Goal: Task Accomplishment & Management: Use online tool/utility

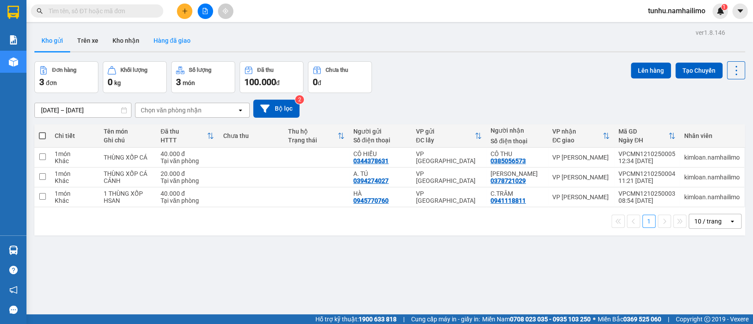
click at [148, 37] on div "Kho gửi Trên xe Kho nhận Hàng đã giao" at bounding box center [389, 41] width 710 height 23
click at [169, 38] on button "Hàng đã giao" at bounding box center [171, 40] width 51 height 21
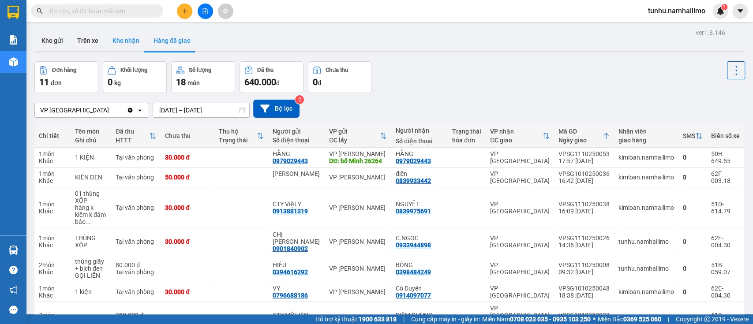
drag, startPoint x: 123, startPoint y: 30, endPoint x: 123, endPoint y: 35, distance: 4.8
click at [123, 35] on button "Kho nhận" at bounding box center [125, 40] width 41 height 21
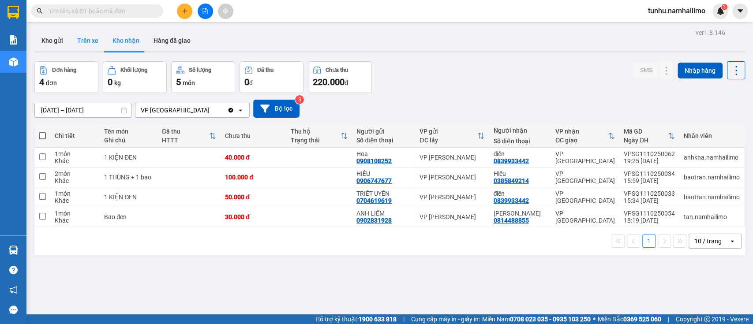
click at [86, 36] on button "Trên xe" at bounding box center [87, 40] width 35 height 21
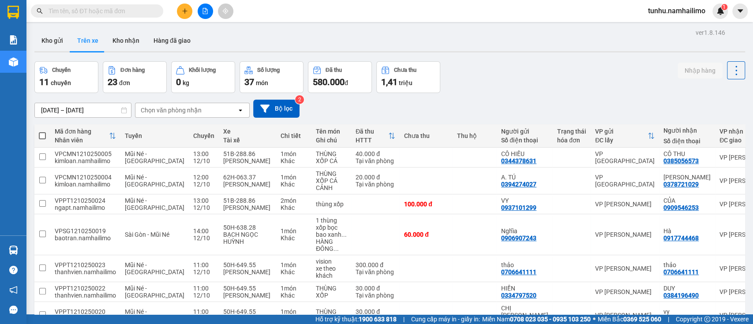
click at [172, 108] on div "Chọn văn phòng nhận" at bounding box center [171, 110] width 61 height 9
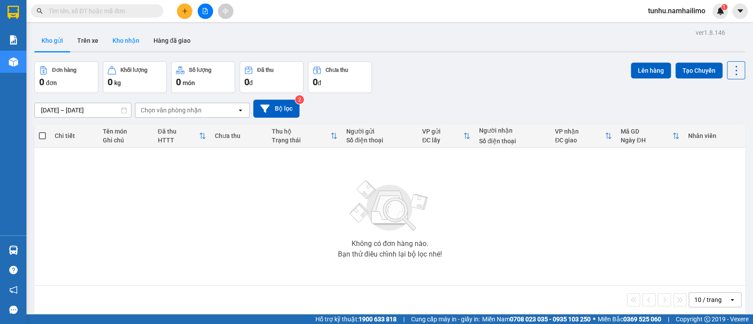
click at [126, 41] on button "Kho nhận" at bounding box center [125, 40] width 41 height 21
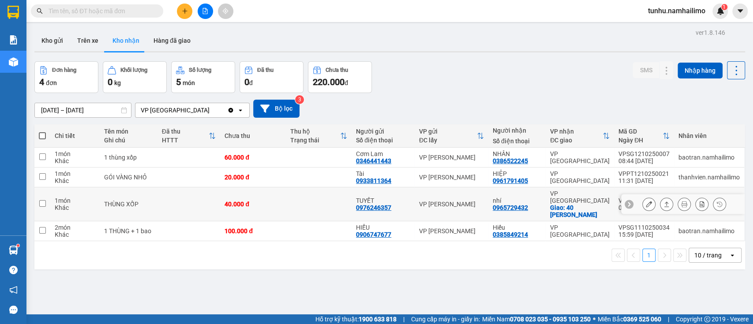
click at [396, 136] on button at bounding box center [648, 204] width 12 height 15
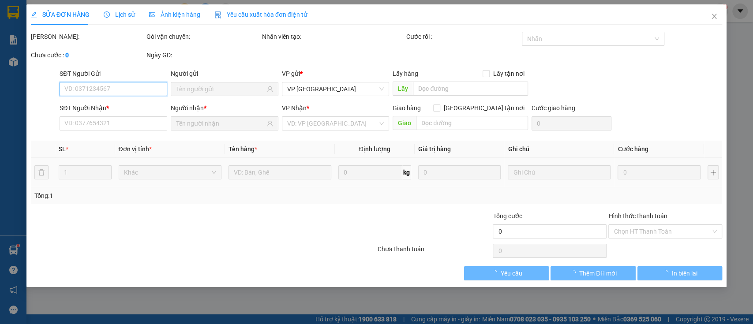
type input "0976246357"
type input "TUYẾT"
type input "0965729432"
type input "nhí"
checkbox input "true"
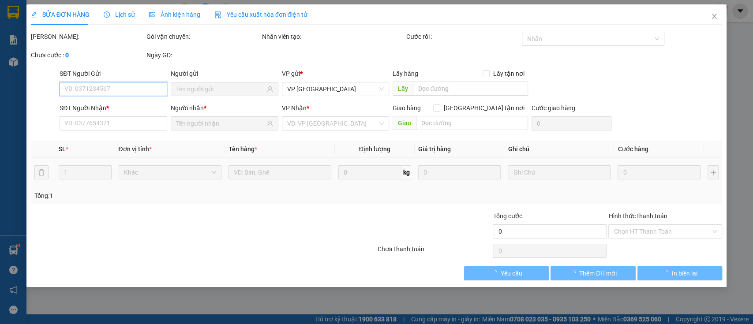
type input "40 NGUYỄN MINH CHÂU"
type input "40.000"
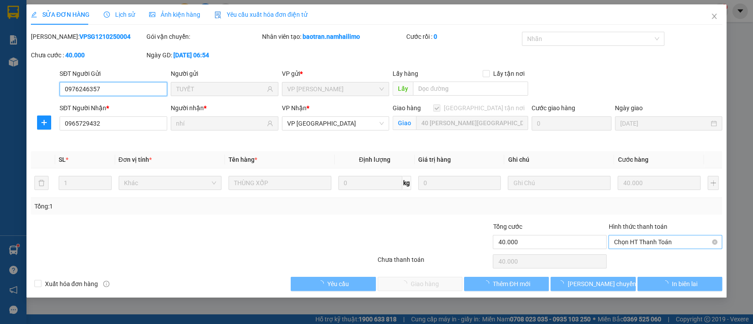
click at [396, 136] on span "Chọn HT Thanh Toán" at bounding box center [664, 241] width 103 height 13
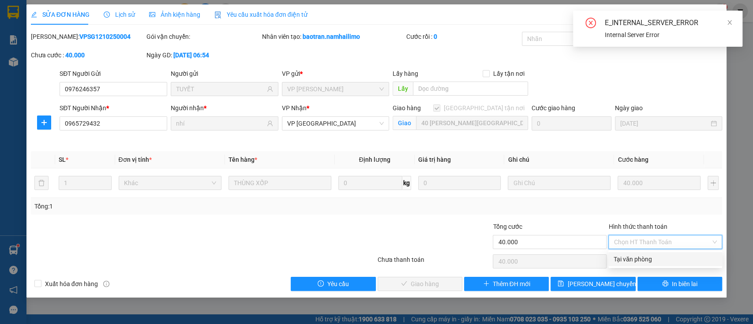
click at [396, 136] on div "Tại văn phòng" at bounding box center [664, 259] width 103 height 10
type input "0"
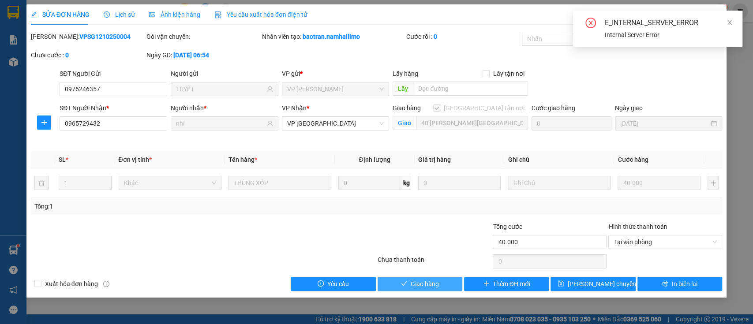
click at [396, 136] on span "Giao hàng" at bounding box center [424, 284] width 28 height 10
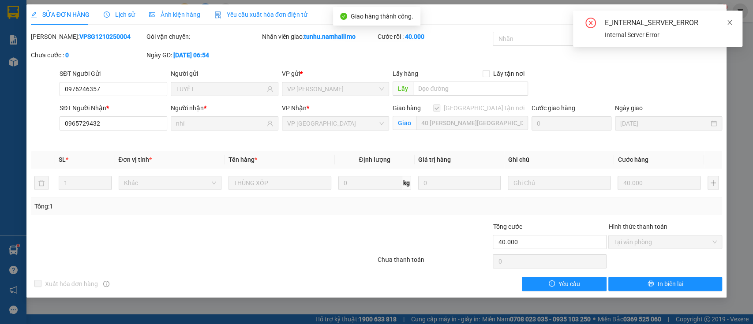
click at [396, 24] on icon "close" at bounding box center [729, 22] width 6 height 6
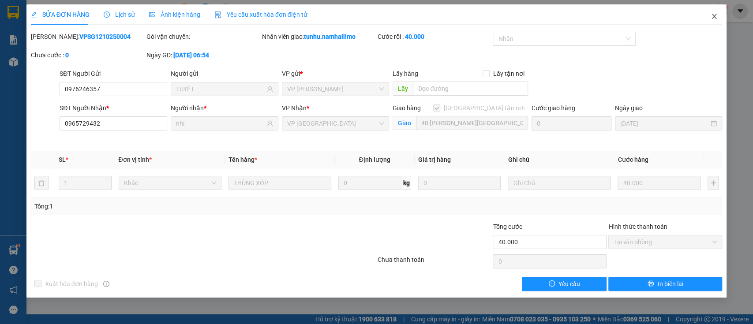
click at [396, 14] on icon "close" at bounding box center [714, 16] width 5 height 5
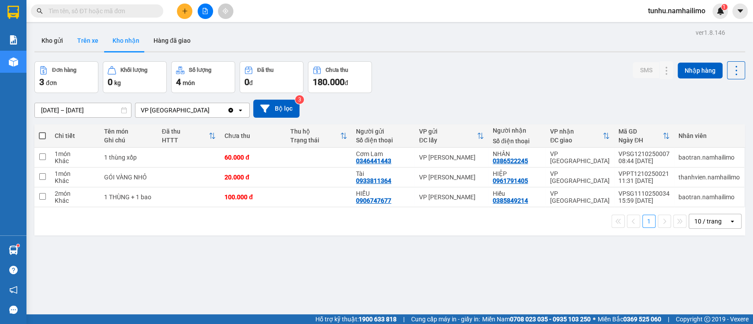
click at [92, 45] on button "Trên xe" at bounding box center [87, 40] width 35 height 21
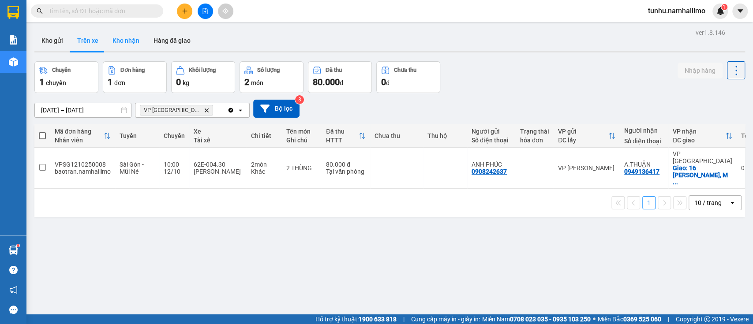
click at [135, 38] on button "Kho nhận" at bounding box center [125, 40] width 41 height 21
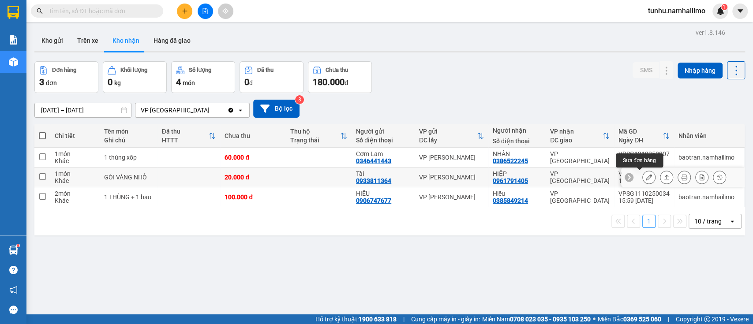
click at [396, 136] on icon at bounding box center [648, 177] width 6 height 6
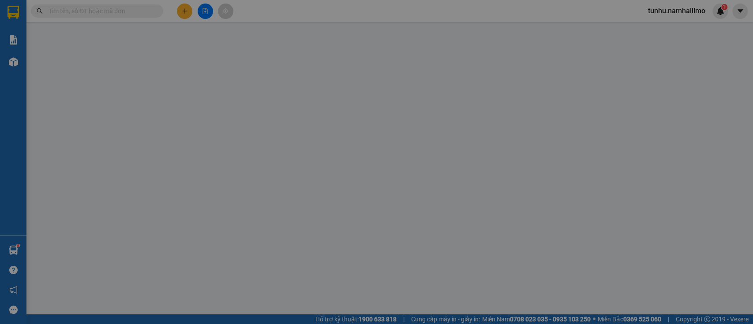
type input "0933811364"
type input "Tài"
type input "0961791405"
type input "HIỆP"
type input "20.000"
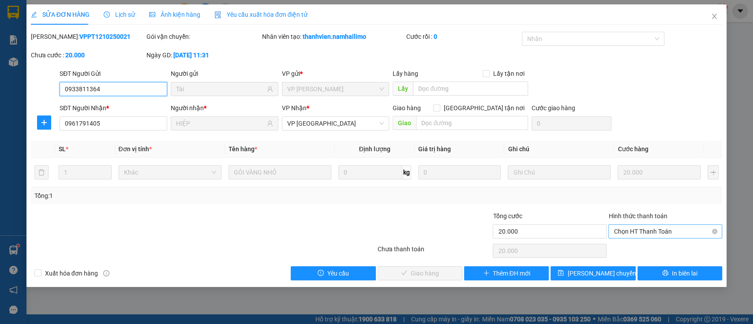
click at [396, 136] on span "Chọn HT Thanh Toán" at bounding box center [664, 231] width 103 height 13
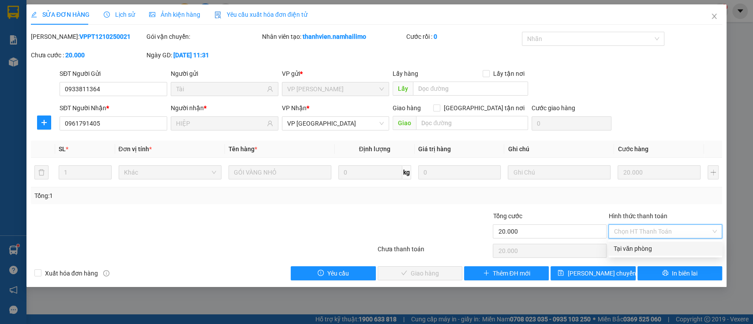
drag, startPoint x: 627, startPoint y: 251, endPoint x: 602, endPoint y: 256, distance: 25.2
click at [396, 136] on div "Tại văn phòng" at bounding box center [664, 249] width 103 height 10
type input "0"
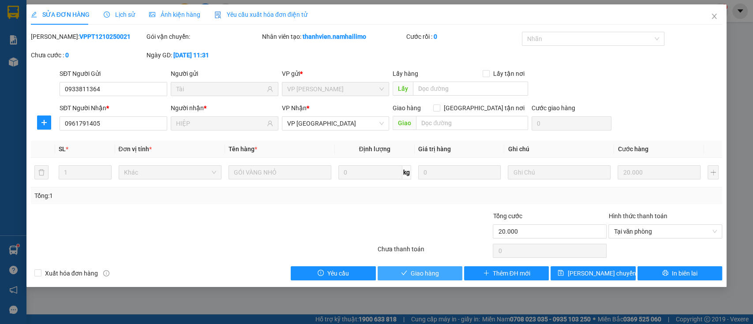
click at [396, 136] on span "Giao hàng" at bounding box center [424, 274] width 28 height 10
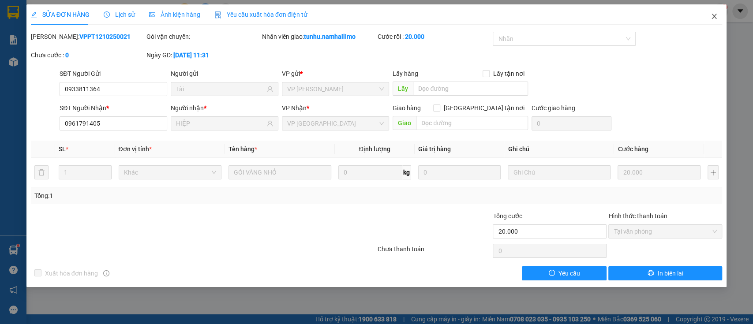
click at [396, 15] on icon "close" at bounding box center [713, 16] width 7 height 7
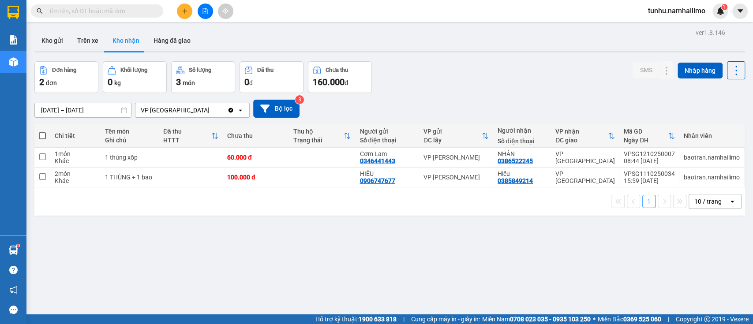
click at [219, 114] on div "VP [GEOGRAPHIC_DATA]" at bounding box center [181, 110] width 92 height 14
click at [219, 113] on div "VP [GEOGRAPHIC_DATA]" at bounding box center [181, 110] width 92 height 14
click at [96, 39] on button "Trên xe" at bounding box center [87, 40] width 35 height 21
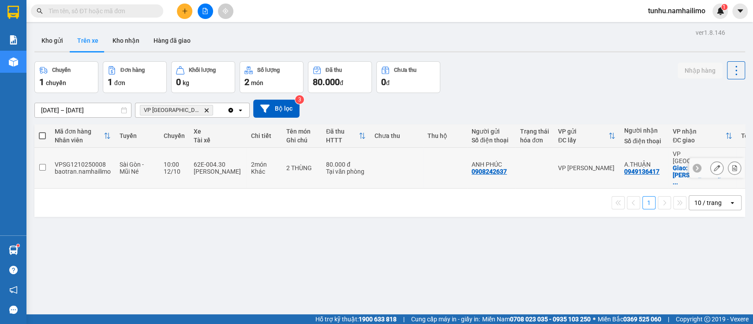
click at [42, 136] on input "checkbox" at bounding box center [42, 167] width 7 height 7
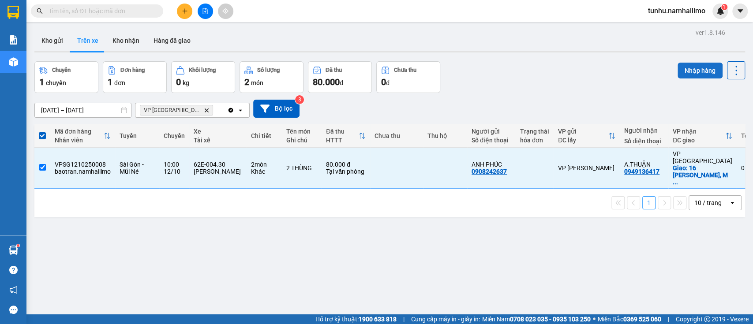
click at [396, 69] on button "Nhập hàng" at bounding box center [699, 71] width 45 height 16
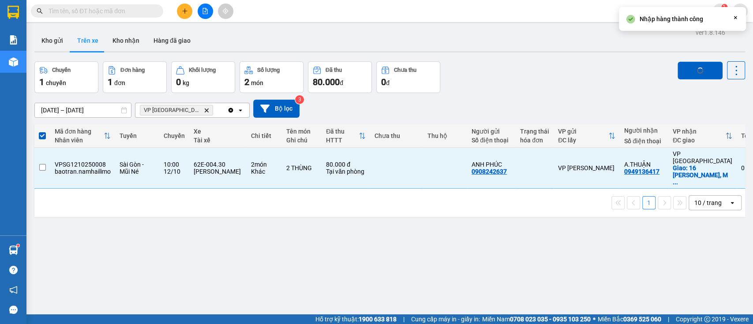
checkbox input "false"
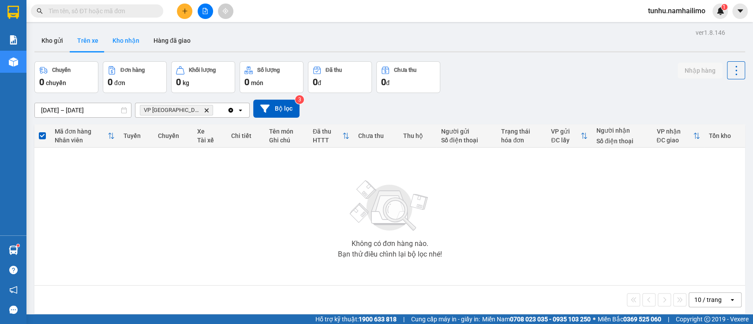
click at [130, 45] on button "Kho nhận" at bounding box center [125, 40] width 41 height 21
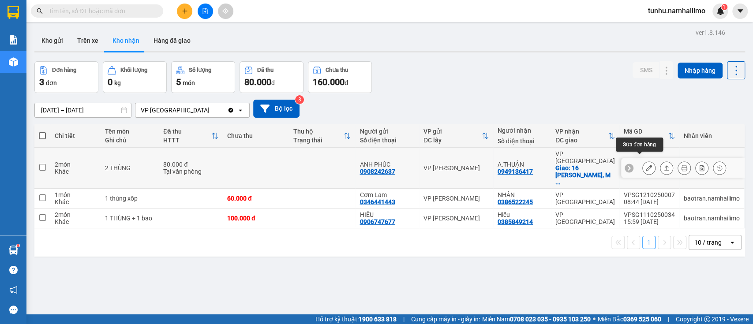
click at [396, 136] on button at bounding box center [648, 167] width 12 height 15
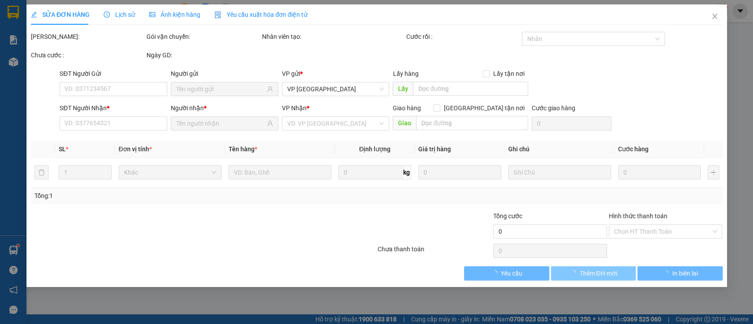
type input "0908242637"
type input "ANH PHÚC"
type input "0949136417"
type input "A.THUẬN"
checkbox input "true"
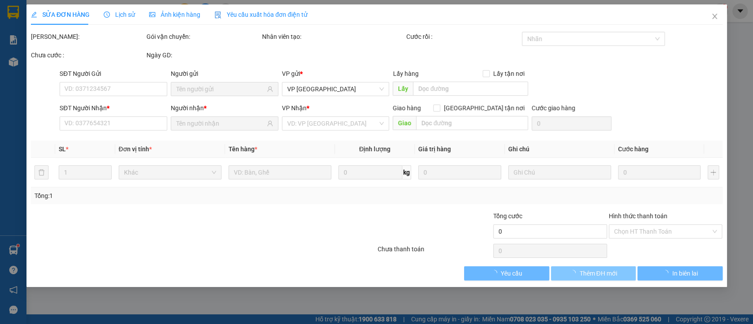
type input "16 HUYNH THUC KHANG, MUI NE"
type input "20.000"
type input "80.000"
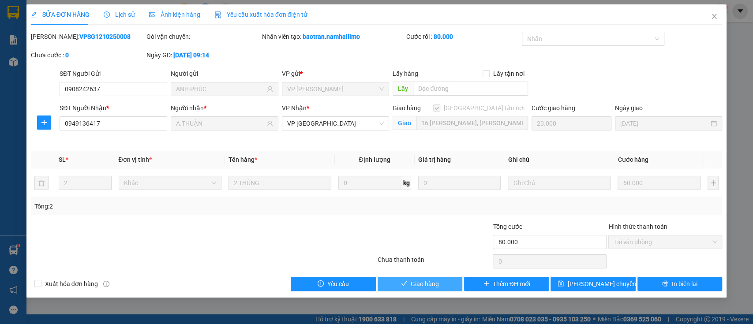
click at [396, 136] on span "Giao hàng" at bounding box center [424, 284] width 28 height 10
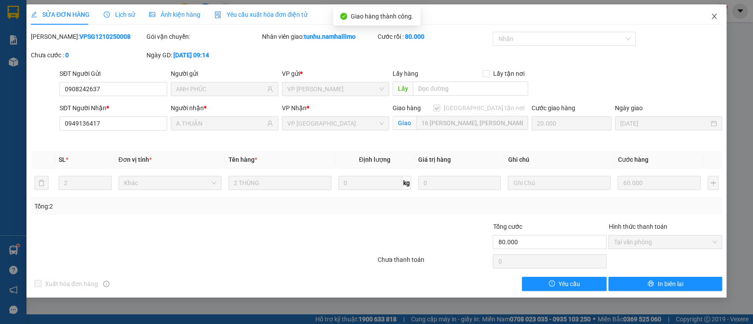
click at [396, 19] on icon "close" at bounding box center [713, 16] width 7 height 7
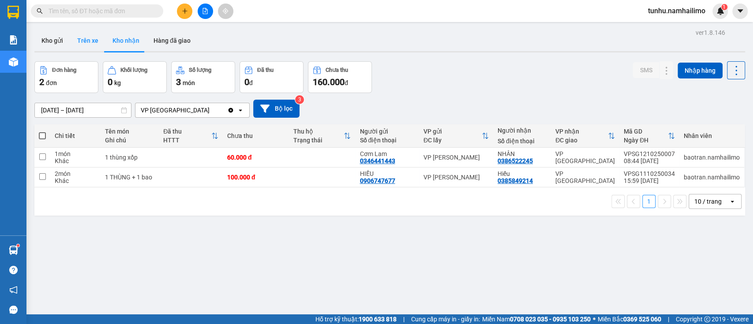
click at [84, 41] on button "Trên xe" at bounding box center [87, 40] width 35 height 21
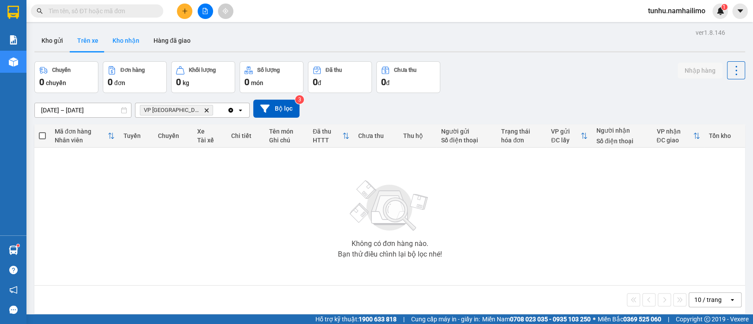
click at [126, 40] on button "Kho nhận" at bounding box center [125, 40] width 41 height 21
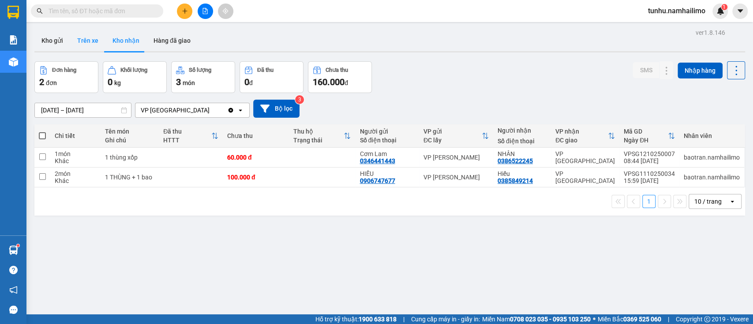
click at [84, 33] on button "Trên xe" at bounding box center [87, 40] width 35 height 21
